Goal: Task Accomplishment & Management: Manage account settings

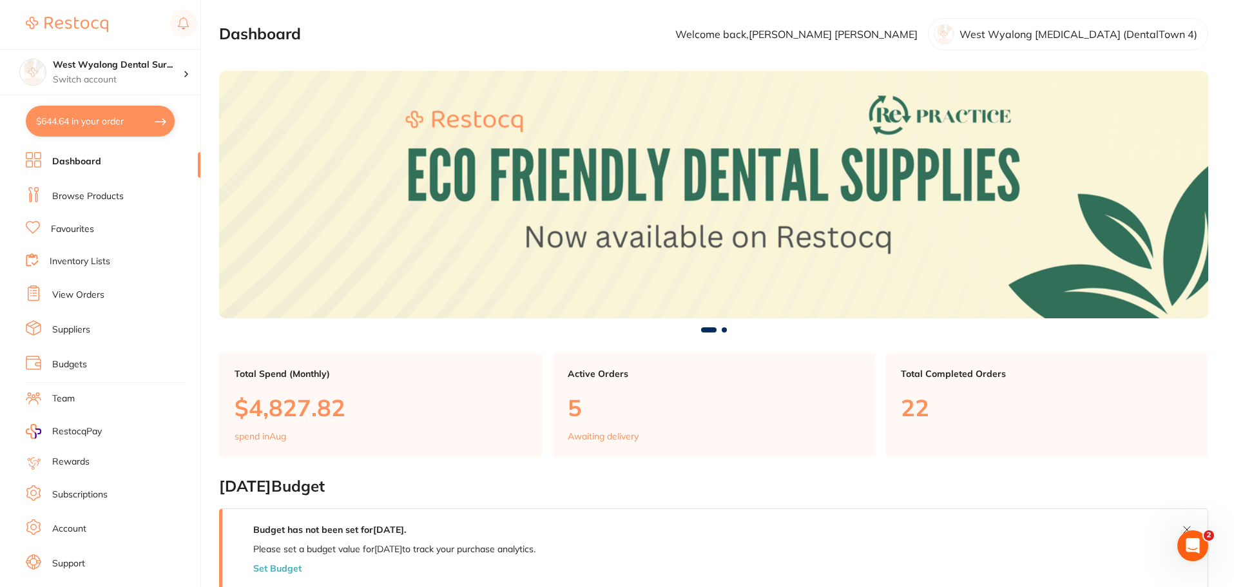
click at [70, 117] on button "$644.64 in your order" at bounding box center [100, 121] width 149 height 31
checkbox input "true"
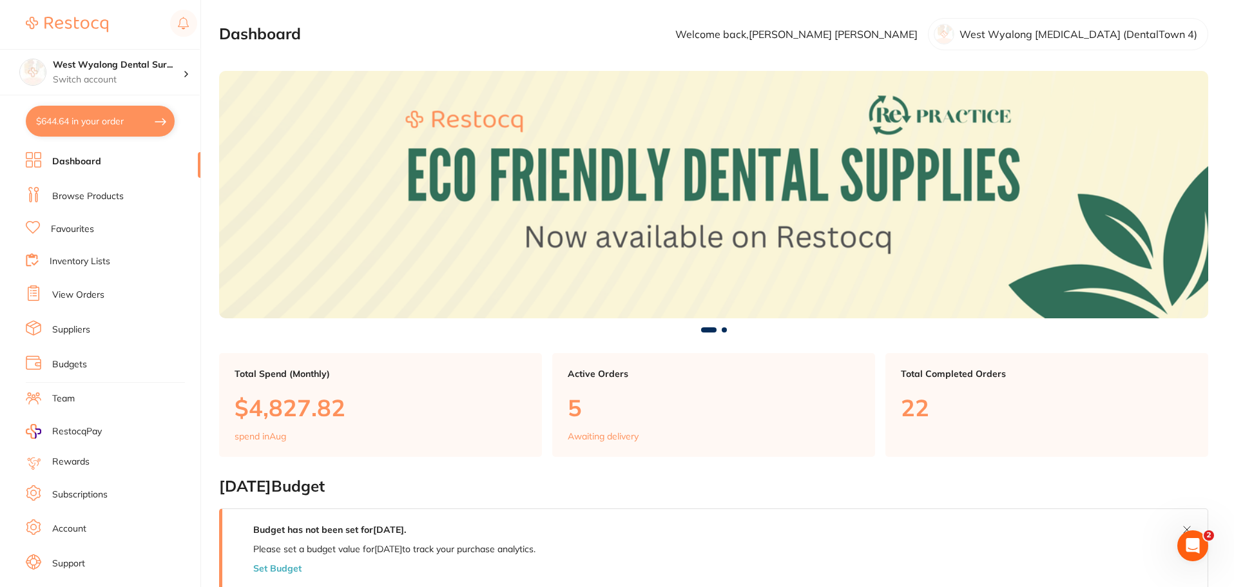
checkbox input "true"
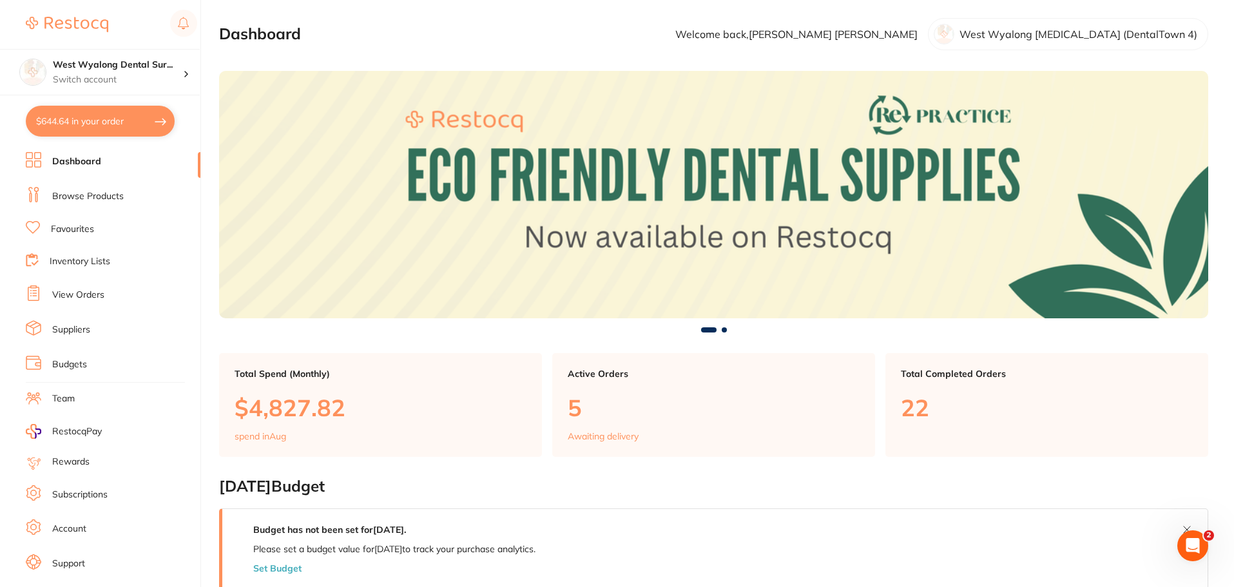
checkbox input "true"
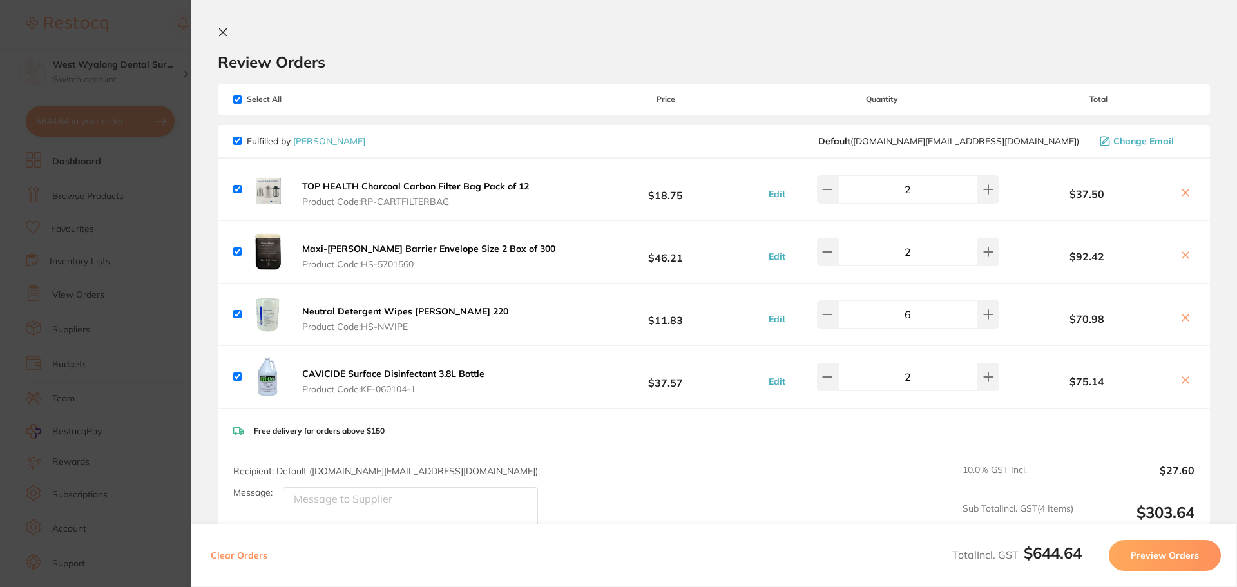
click at [224, 29] on icon at bounding box center [223, 32] width 10 height 10
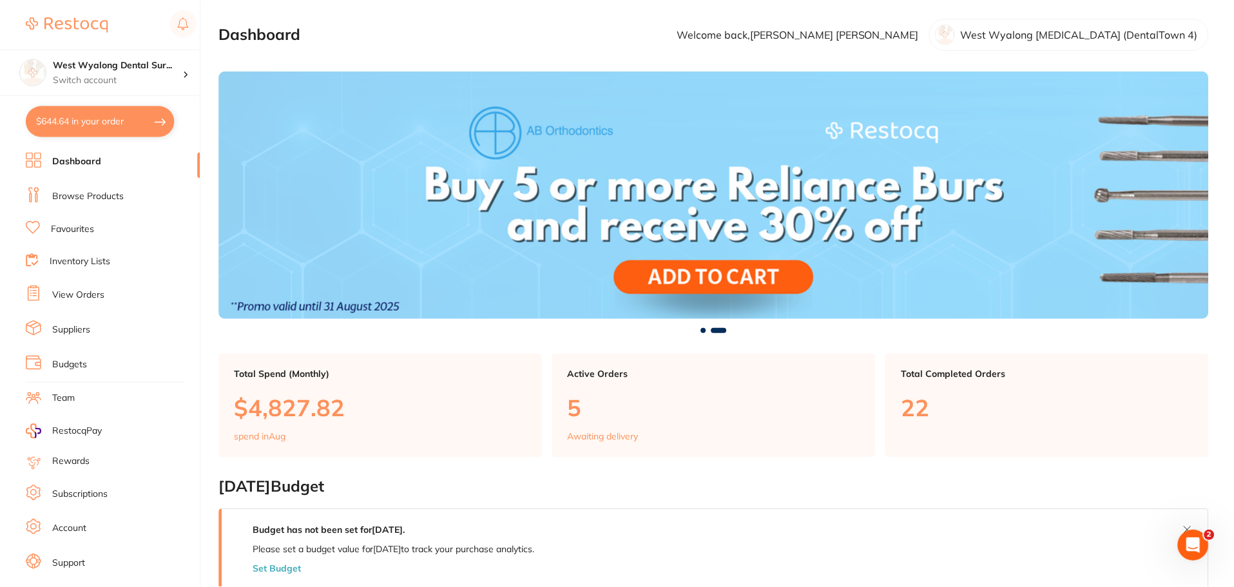
scroll to position [1, 0]
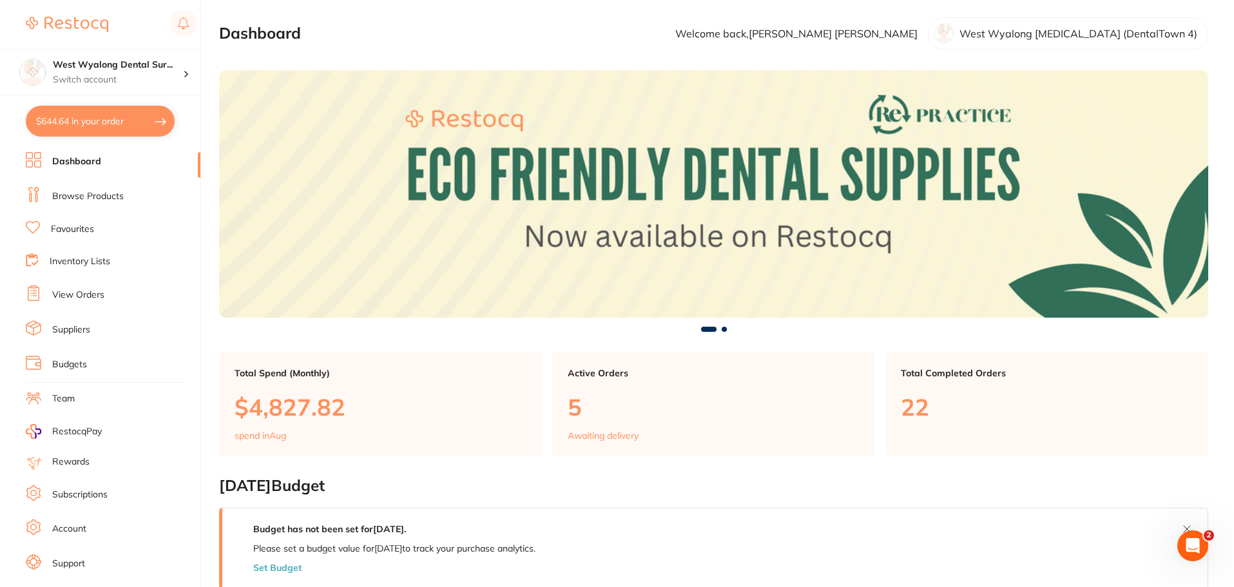
click at [66, 332] on link "Suppliers" at bounding box center [71, 329] width 38 height 13
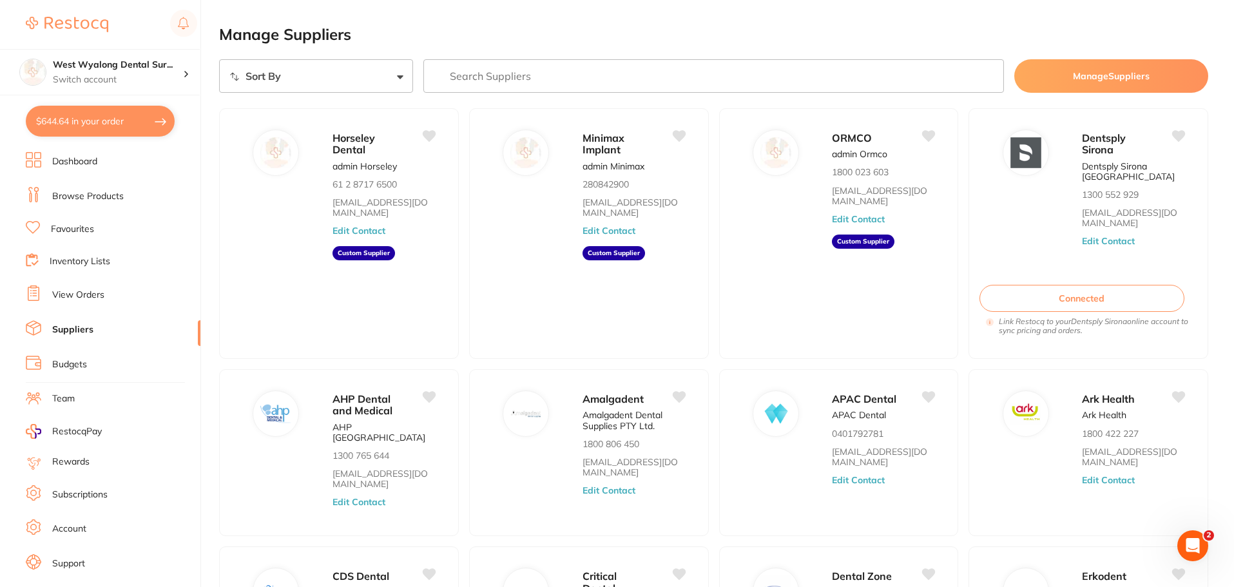
click at [519, 70] on input "search" at bounding box center [713, 76] width 581 height 34
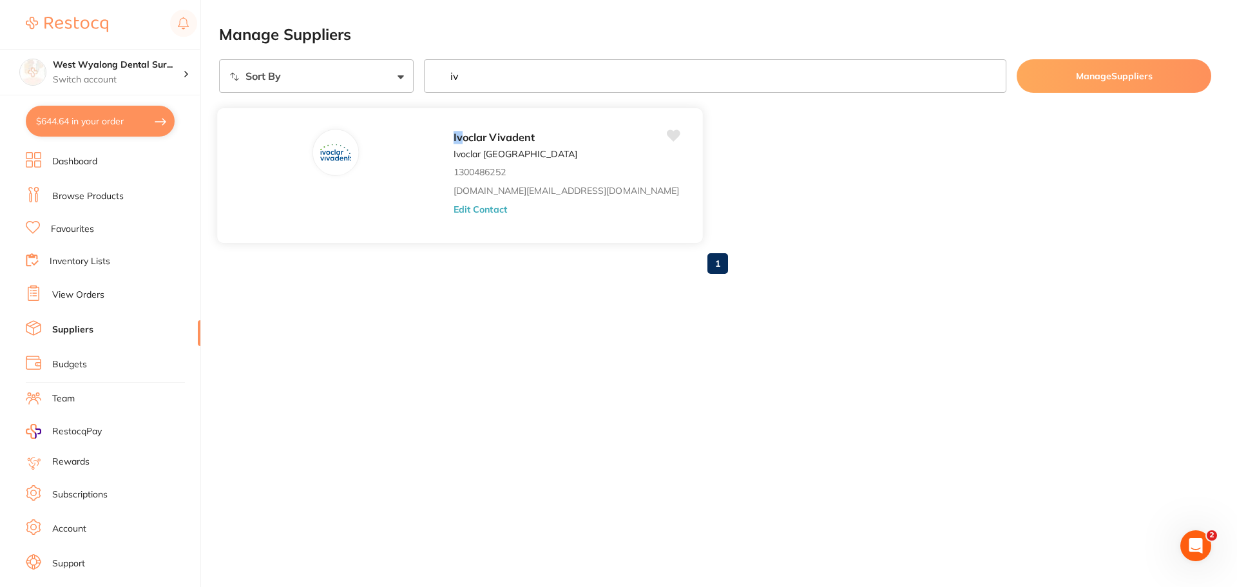
type input "iv"
click at [454, 216] on div "Iv oclar Vivadent Ivoclar Australia 1300486252 [DOMAIN_NAME][EMAIL_ADDRESS][DOM…" at bounding box center [572, 179] width 236 height 101
click at [454, 206] on button "Edit Contact" at bounding box center [480, 209] width 53 height 10
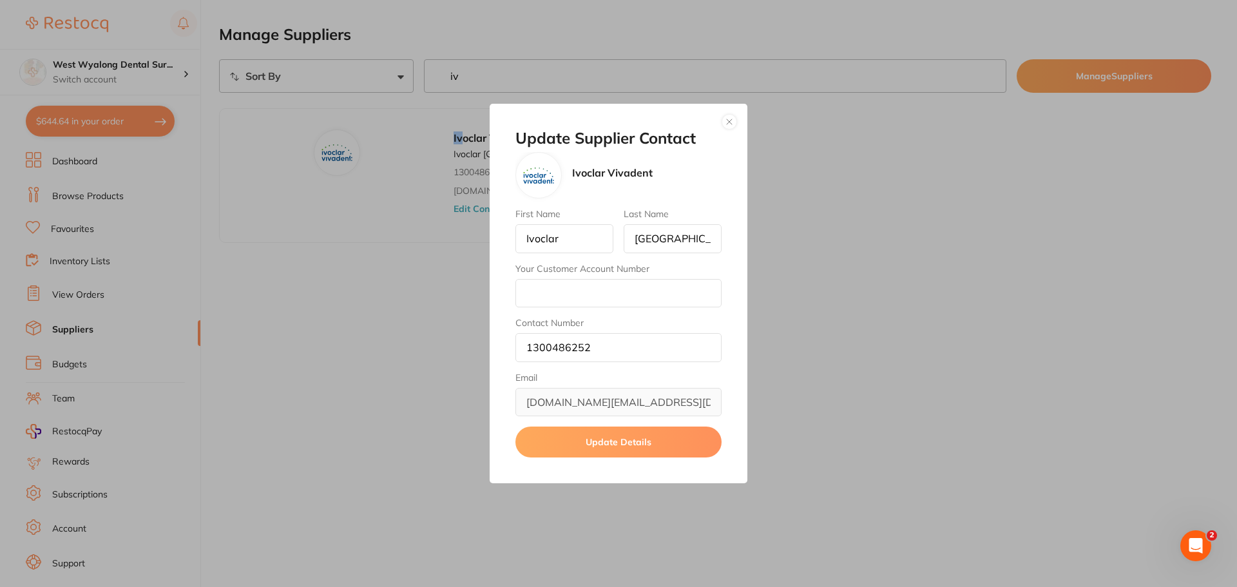
click at [734, 127] on button "button" at bounding box center [729, 121] width 15 height 15
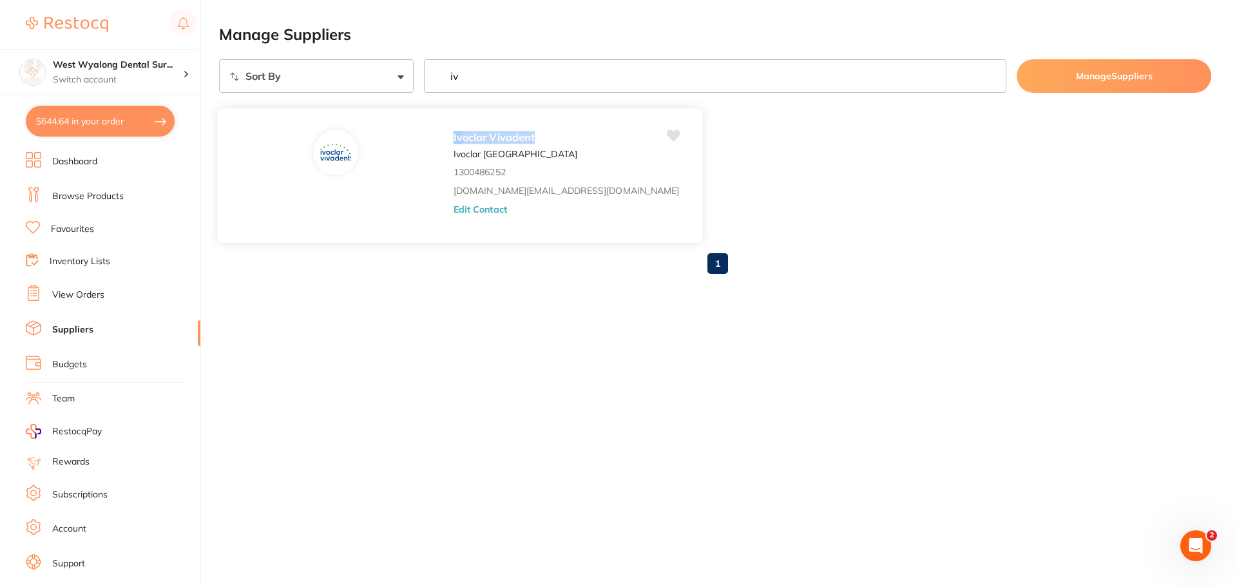
drag, startPoint x: 433, startPoint y: 138, endPoint x: 345, endPoint y: 140, distance: 87.7
click at [345, 140] on div "Iv oclar Vivadent Ivoclar Australia 1300486252 [DOMAIN_NAME][EMAIL_ADDRESS][DOM…" at bounding box center [459, 176] width 486 height 136
copy span "Iv oclar Vivadent"
click at [91, 119] on button "$644.64 in your order" at bounding box center [100, 121] width 149 height 31
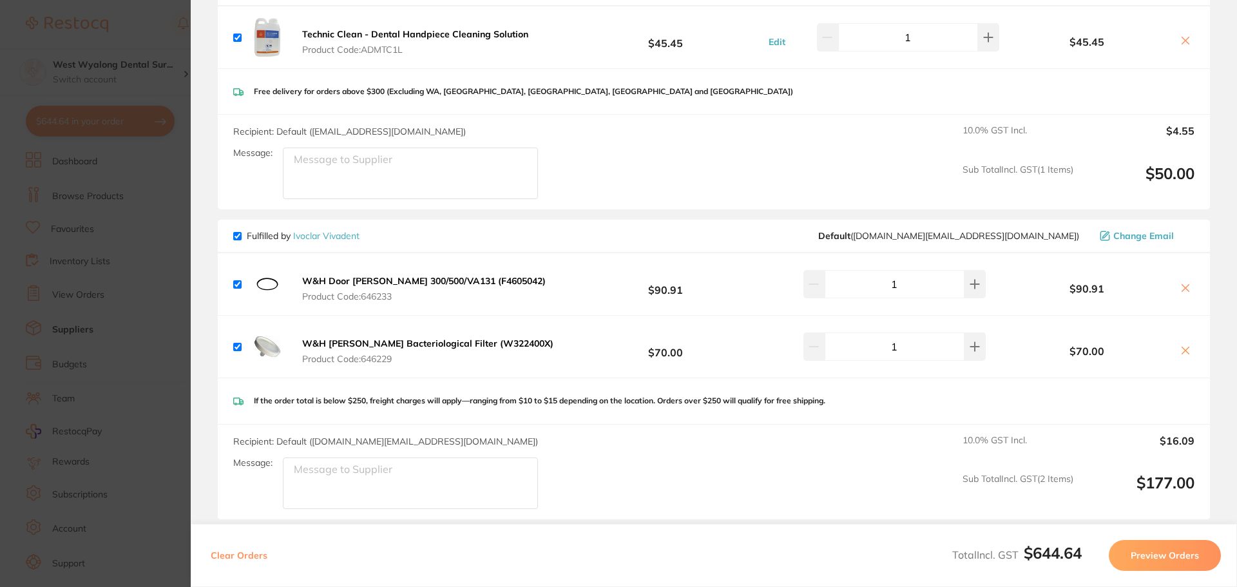
scroll to position [580, 0]
